Goal: Task Accomplishment & Management: Use online tool/utility

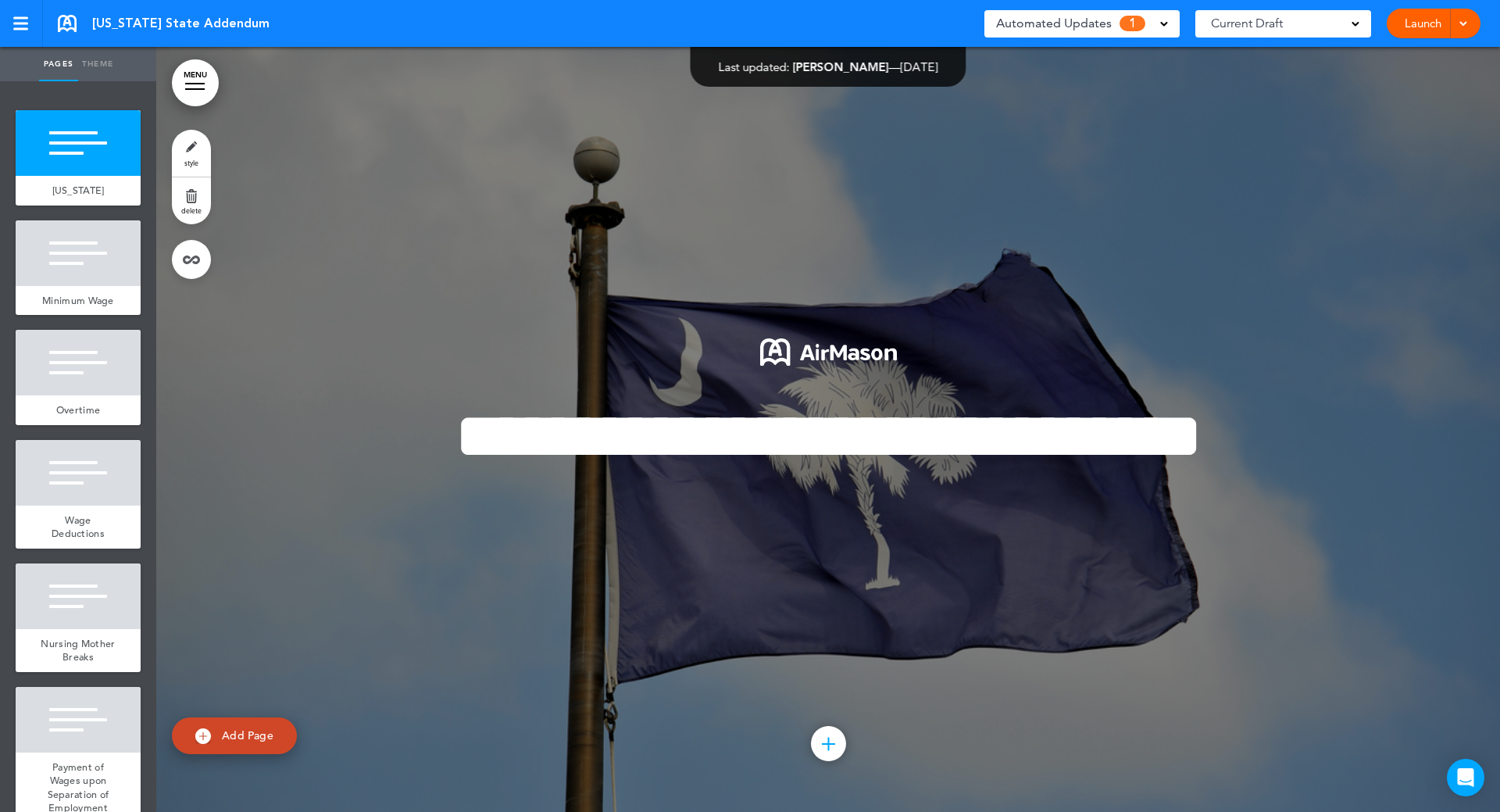
click at [244, 740] on span "Add Page" at bounding box center [248, 735] width 52 height 14
type input "********"
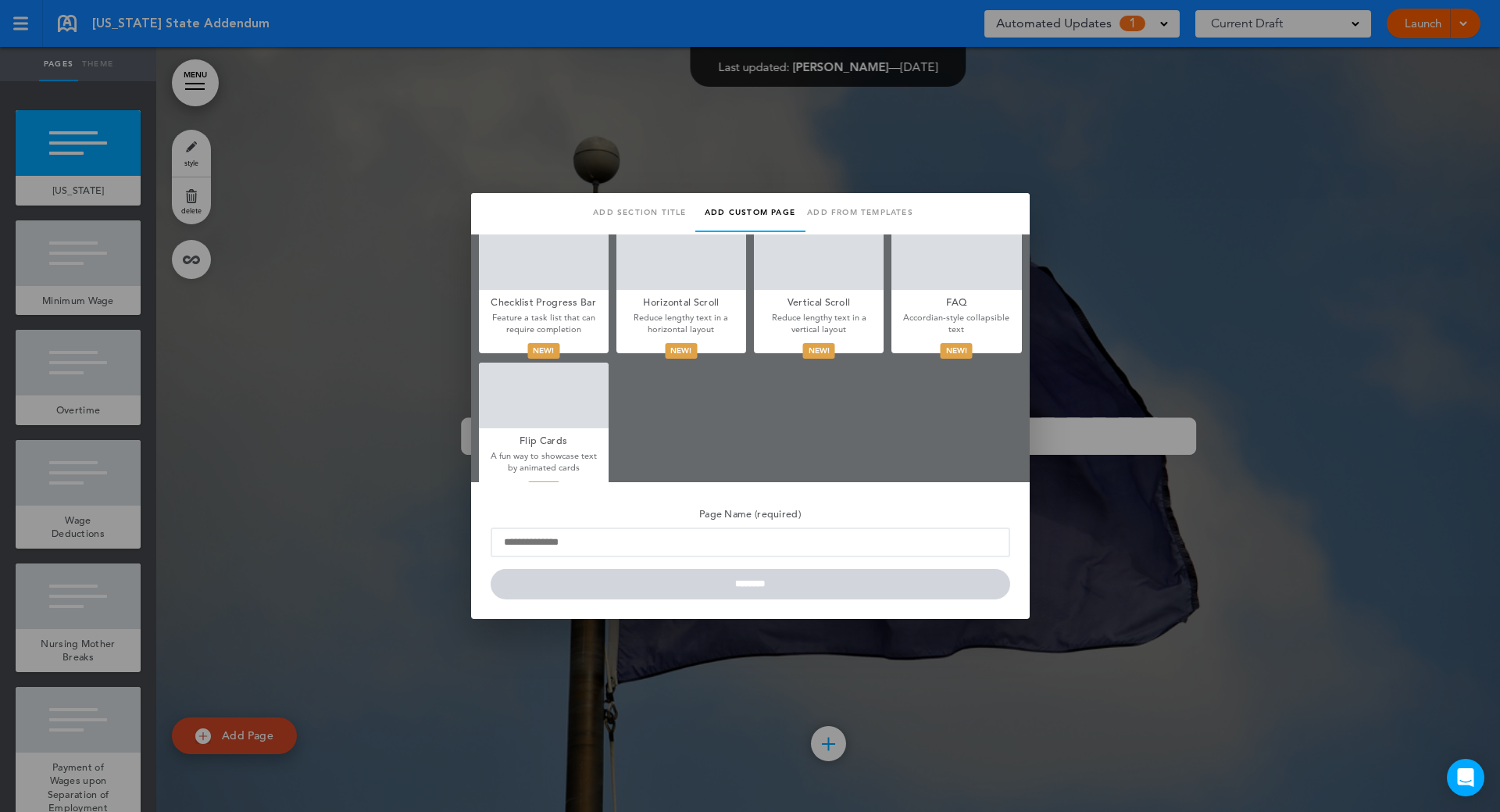
scroll to position [870, 0]
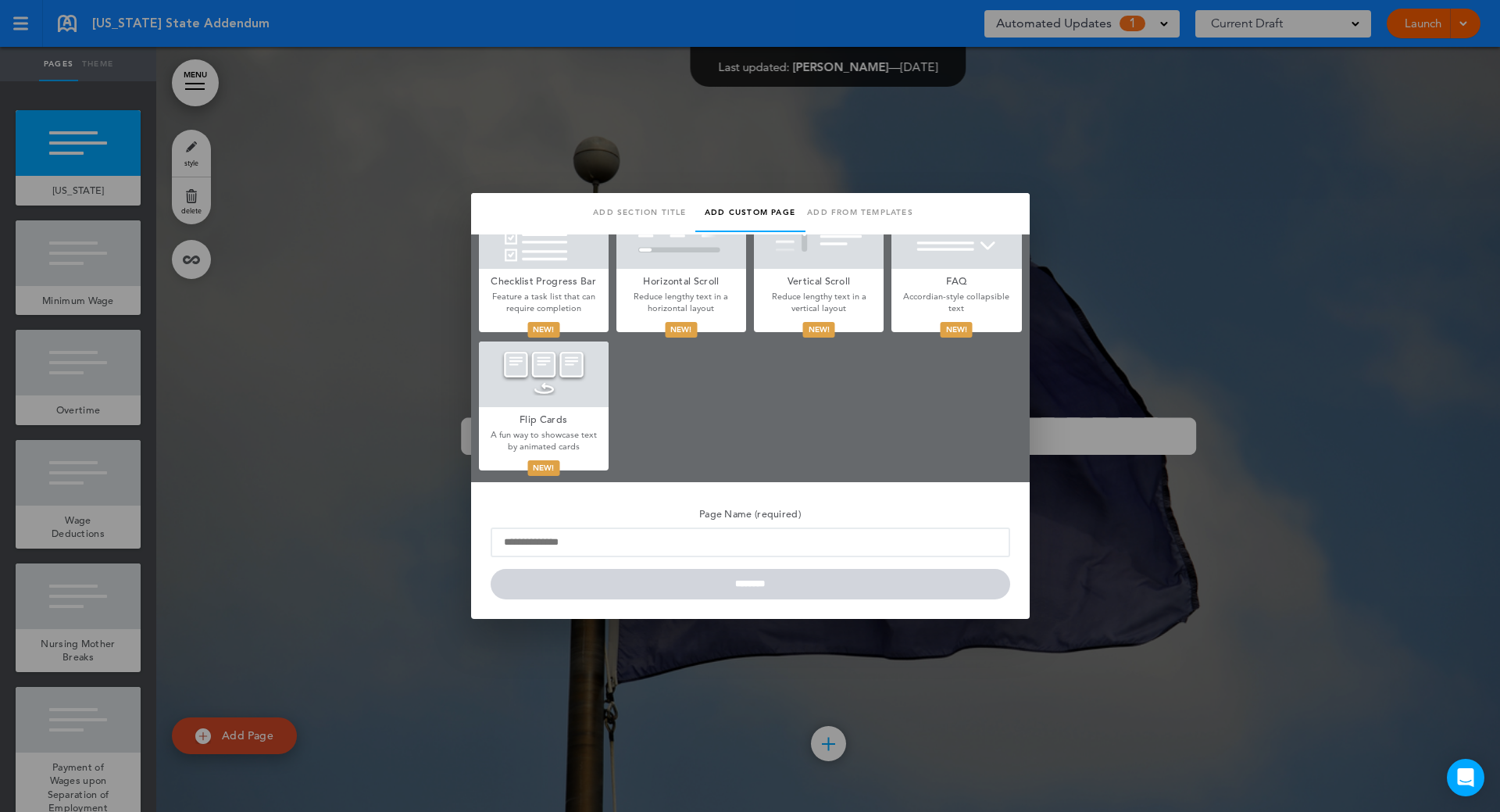
click at [1226, 421] on div at bounding box center [750, 406] width 1500 height 812
